Goal: Task Accomplishment & Management: Complete application form

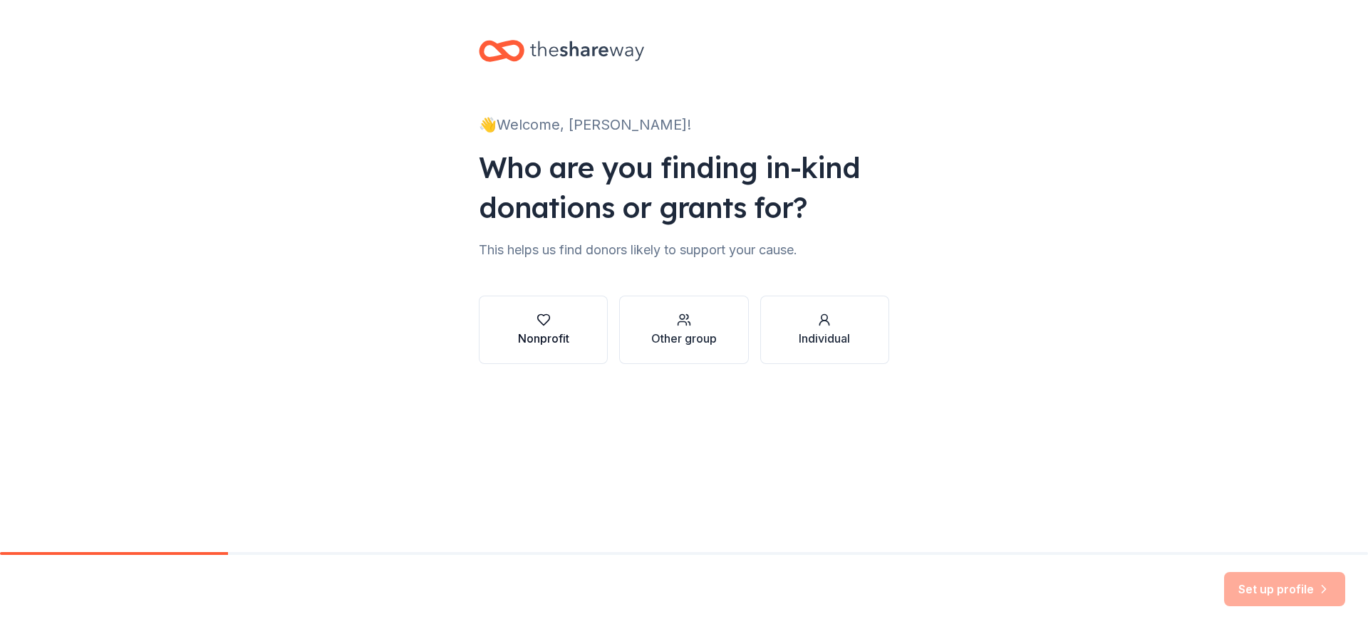
click at [545, 324] on icon "button" at bounding box center [544, 320] width 14 height 14
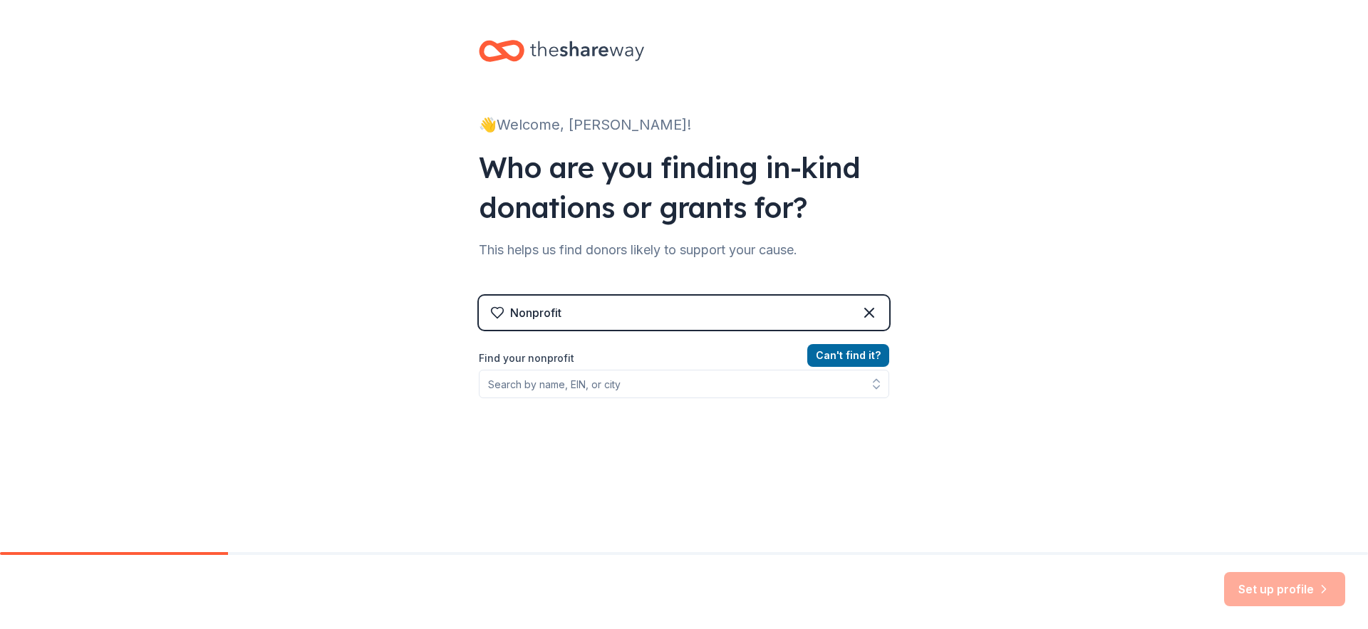
click at [671, 306] on div "Nonprofit" at bounding box center [684, 313] width 411 height 34
click at [668, 310] on div "Nonprofit" at bounding box center [684, 313] width 411 height 34
click at [491, 316] on icon at bounding box center [497, 313] width 14 height 14
click at [607, 319] on div "Nonprofit" at bounding box center [684, 313] width 411 height 34
click at [628, 385] on input "Find your nonprofit" at bounding box center [684, 384] width 411 height 29
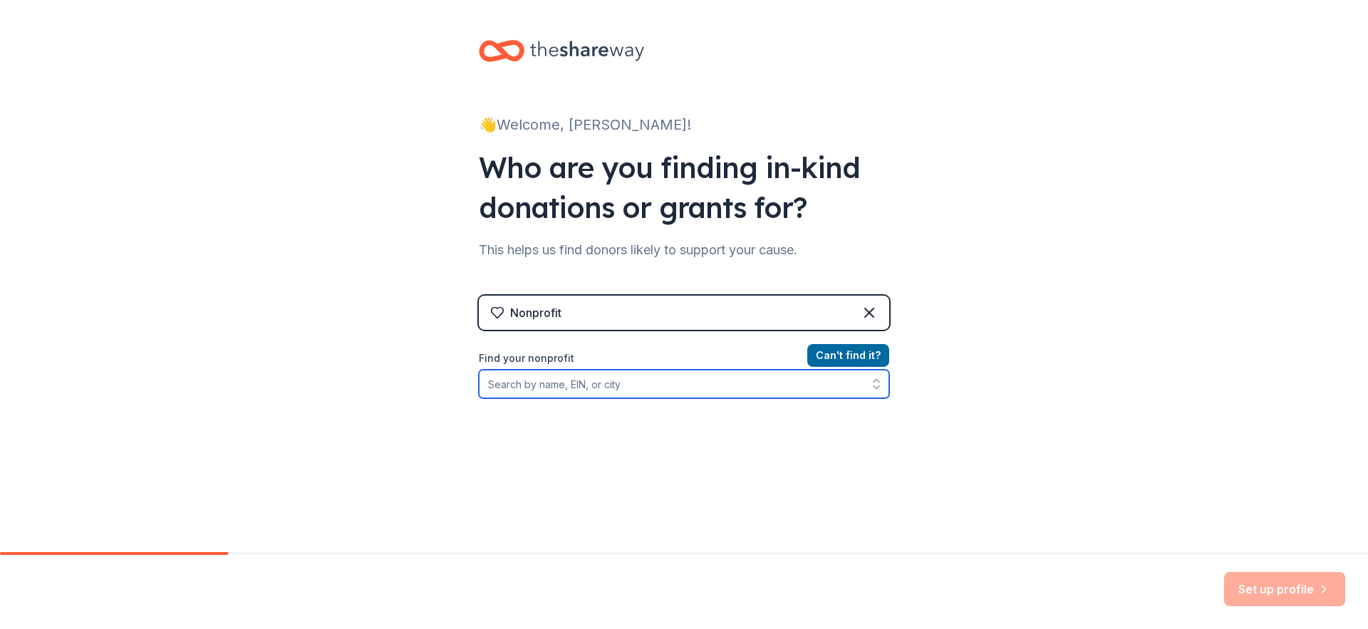
click at [628, 385] on input "Find your nonprofit" at bounding box center [684, 384] width 411 height 29
click at [651, 314] on div "Nonprofit" at bounding box center [684, 313] width 411 height 34
click at [637, 381] on input "Find your nonprofit" at bounding box center [684, 384] width 411 height 29
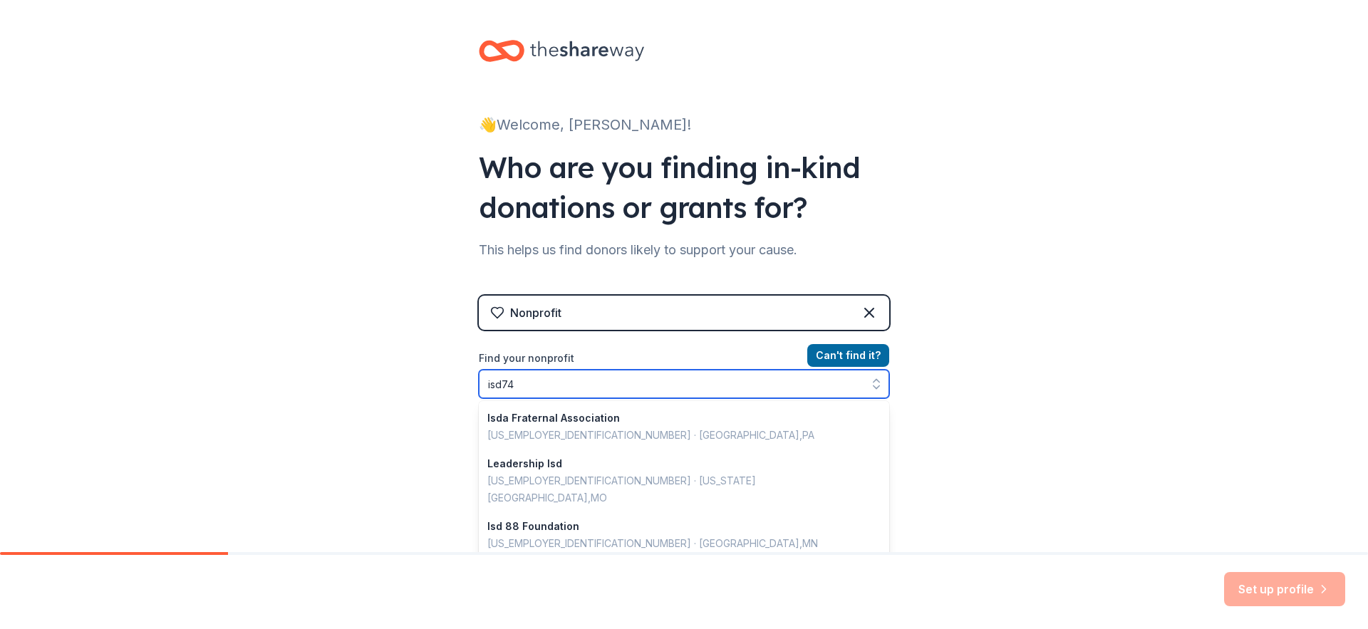
type input "isd742"
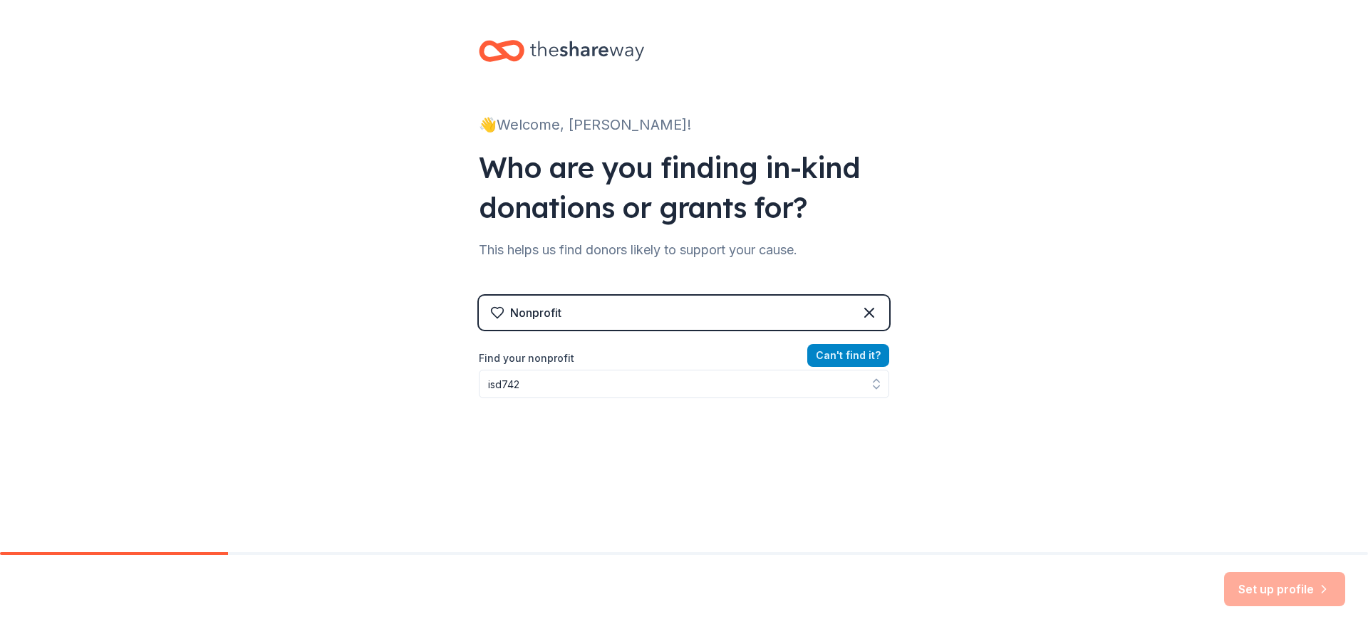
click at [857, 356] on button "Can ' t find it?" at bounding box center [849, 355] width 82 height 23
click at [855, 359] on button "Can ' t find it?" at bounding box center [849, 355] width 82 height 23
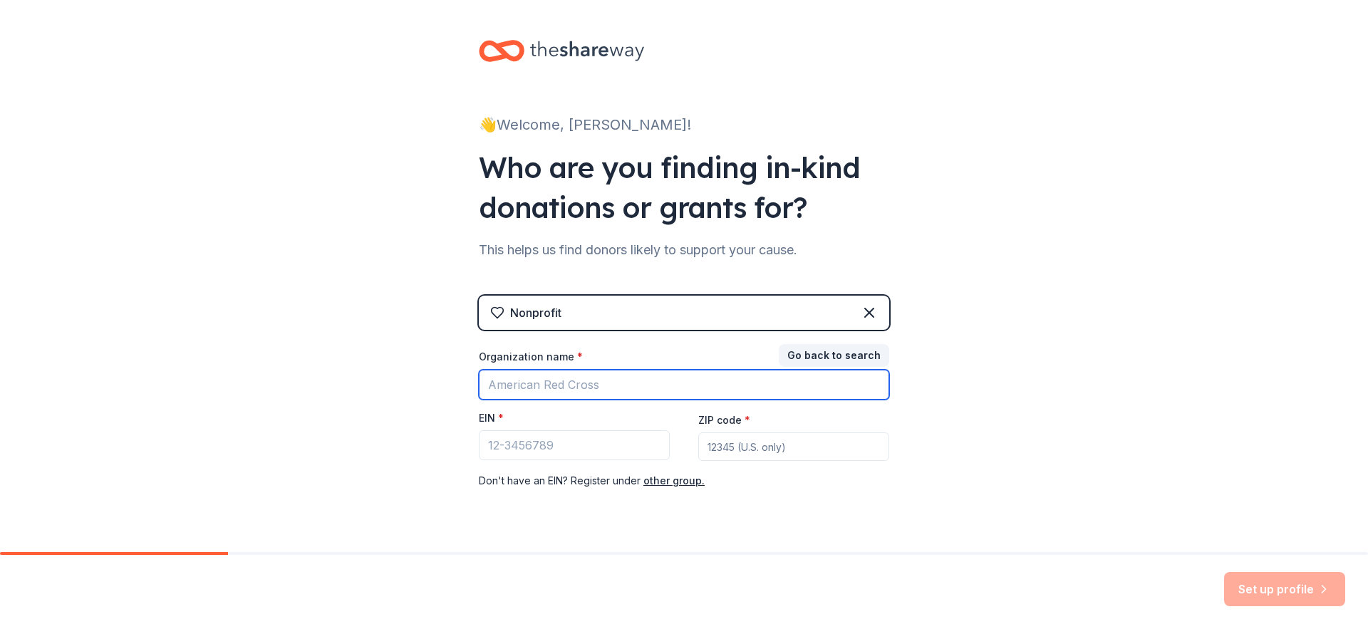
drag, startPoint x: 601, startPoint y: 383, endPoint x: 483, endPoint y: 383, distance: 117.6
click at [483, 383] on input "Organization name *" at bounding box center [684, 385] width 411 height 30
type input "A"
type input "[PERSON_NAME][GEOGRAPHIC_DATA]"
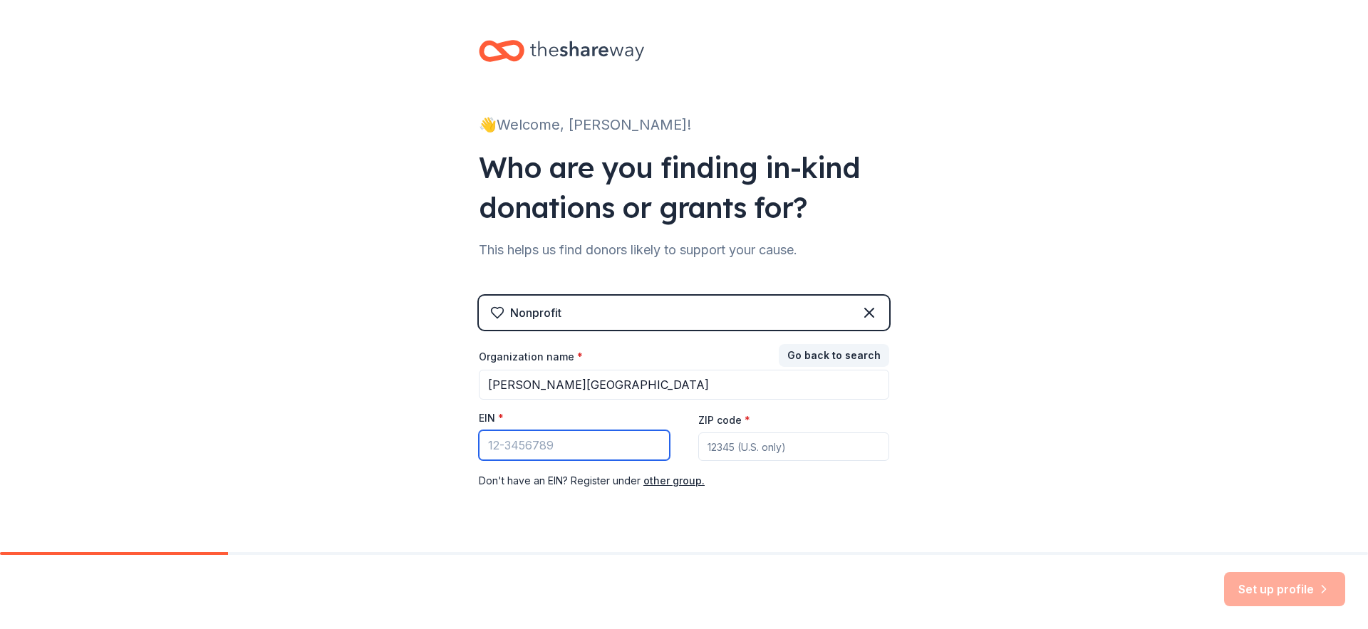
click at [509, 445] on input "EIN *" at bounding box center [574, 445] width 191 height 30
click at [722, 447] on input "ZIP code *" at bounding box center [793, 447] width 191 height 29
type input "55309"
